Goal: Find specific page/section: Find specific page/section

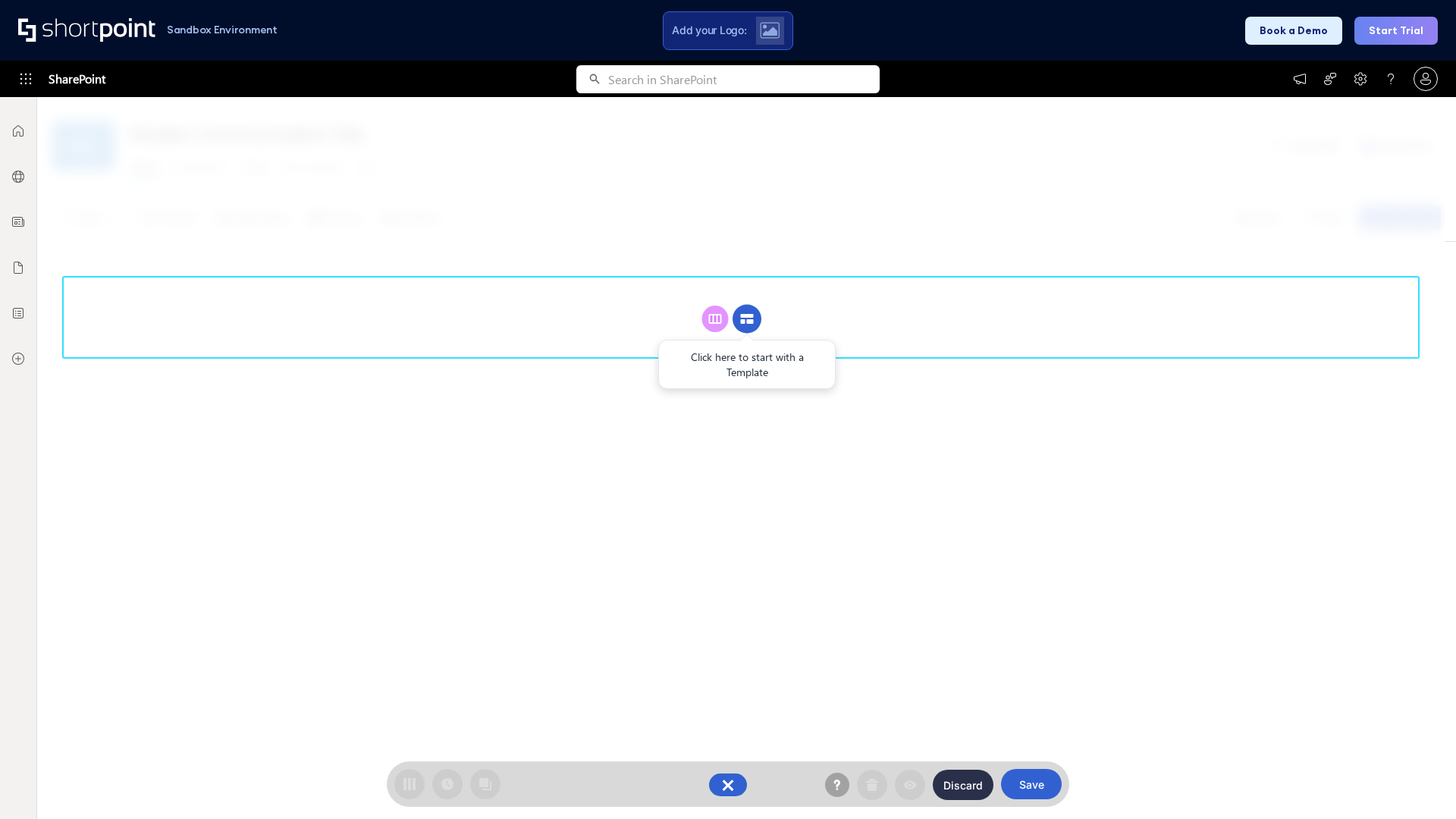
click at [747, 318] on circle at bounding box center [747, 319] width 29 height 29
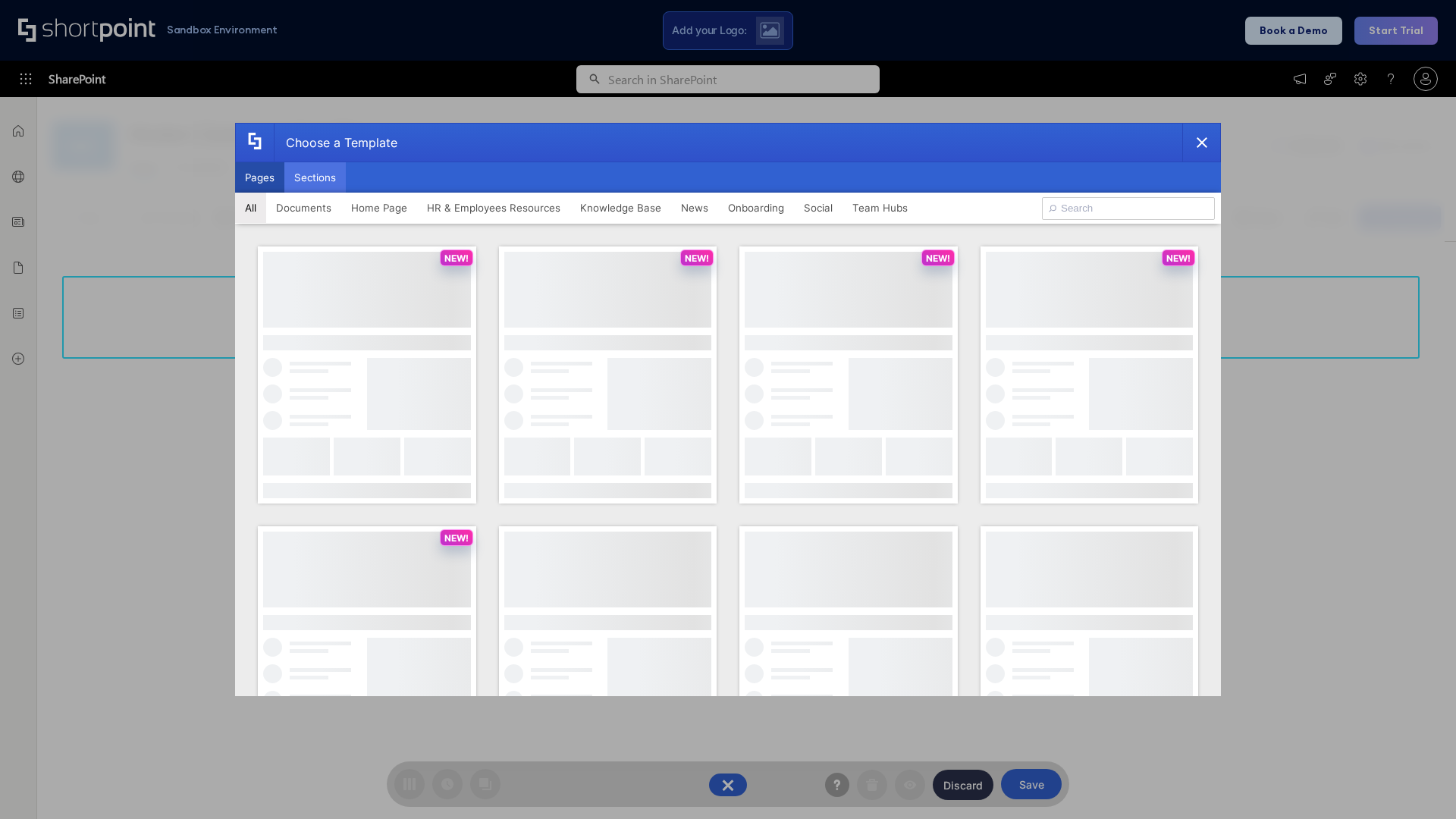
click at [315, 178] on button "Sections" at bounding box center [315, 177] width 62 height 30
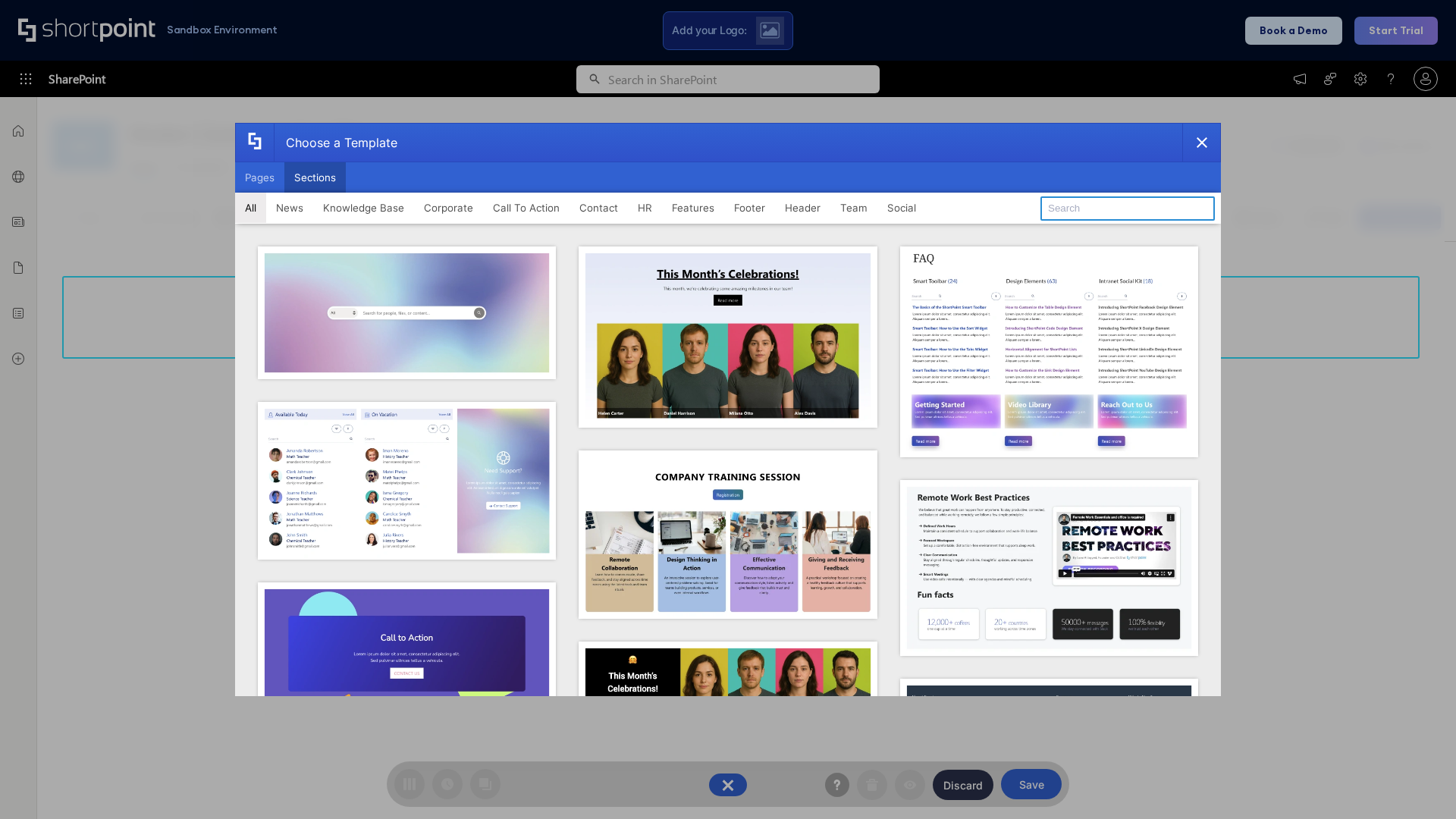
type input "Service Block 2"
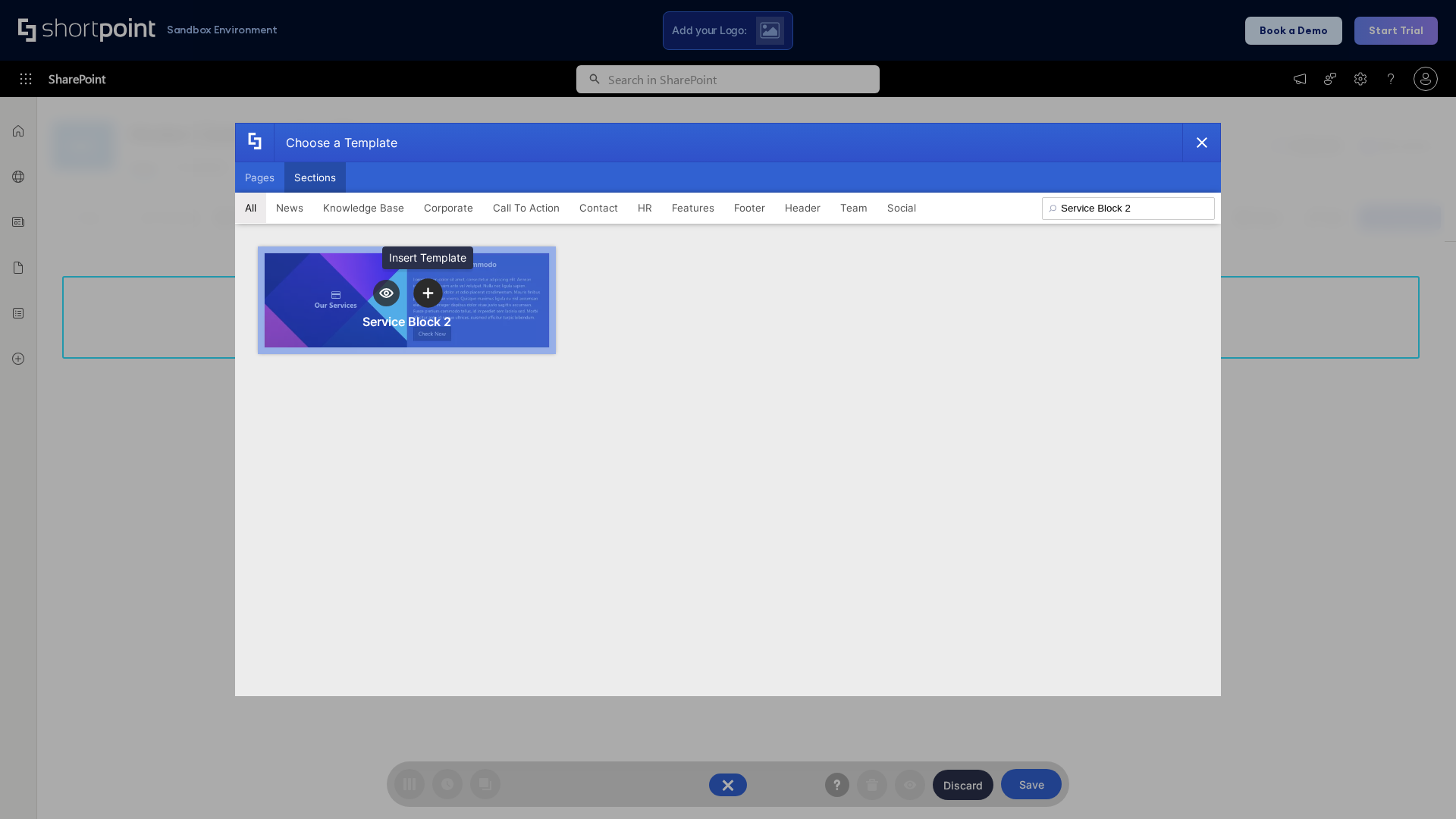
click at [428, 293] on icon "template selector" at bounding box center [428, 293] width 10 height 10
